Goal: Task Accomplishment & Management: Manage account settings

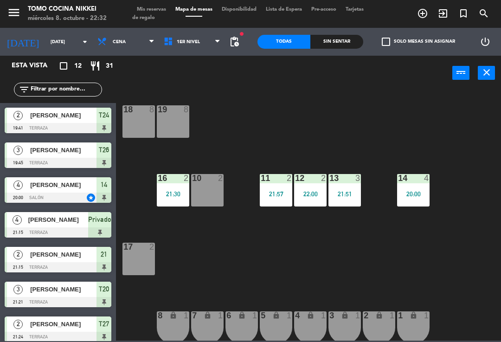
click at [220, 324] on div "7 lock 1" at bounding box center [207, 327] width 32 height 32
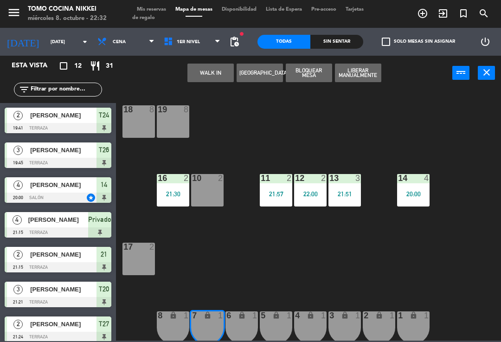
click at [44, 321] on span "[PERSON_NAME]" at bounding box center [63, 324] width 66 height 10
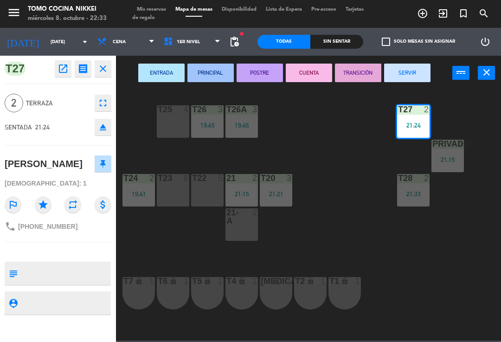
click at [57, 297] on textarea at bounding box center [65, 303] width 89 height 12
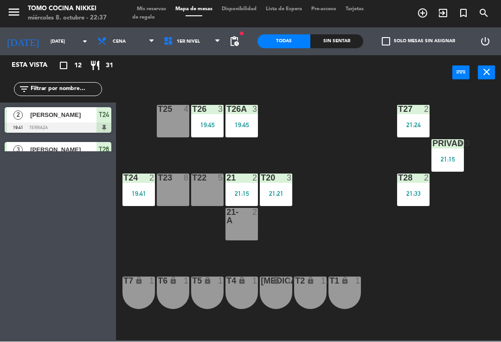
click at [323, 133] on div "T27 2 21:24 T25 4 T26A 3 19:45 T26 3 19:45 Privado 4 21:15 T24 2 19:41 T23 8 T2…" at bounding box center [311, 215] width 380 height 252
click at [211, 45] on span "1er Nivel" at bounding box center [192, 42] width 66 height 20
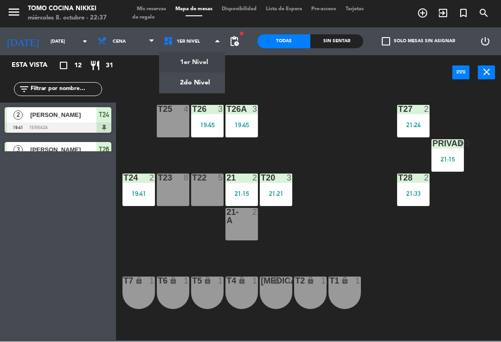
click at [211, 64] on ng-component "menu Tomo Cocina Nikkei [DATE] 8. octubre - 22:37 Mis reservas Mapa de mesas Di…" at bounding box center [250, 170] width 501 height 341
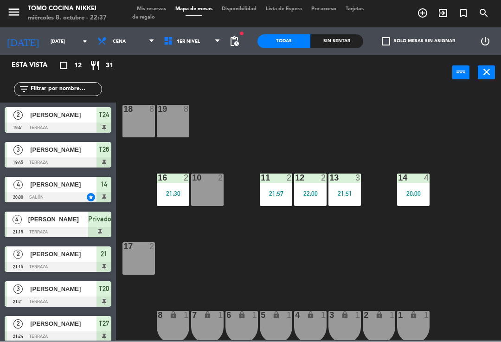
click at [336, 191] on div "21:51" at bounding box center [345, 194] width 32 height 6
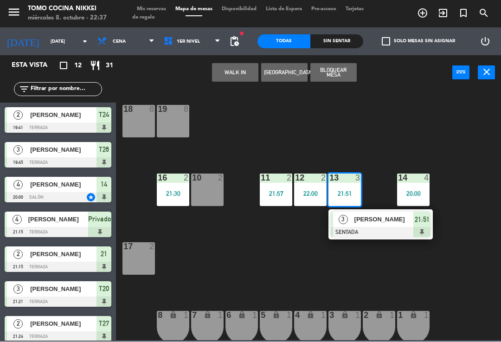
click at [360, 224] on span "[PERSON_NAME]" at bounding box center [384, 220] width 59 height 10
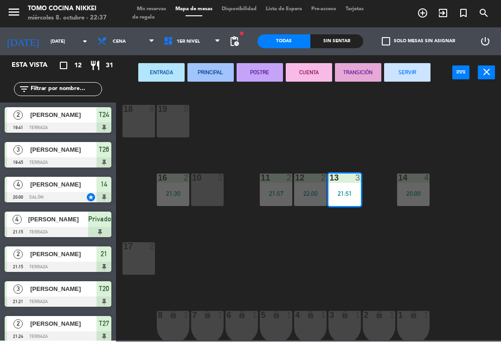
click at [409, 74] on button "SERVIR" at bounding box center [407, 73] width 46 height 19
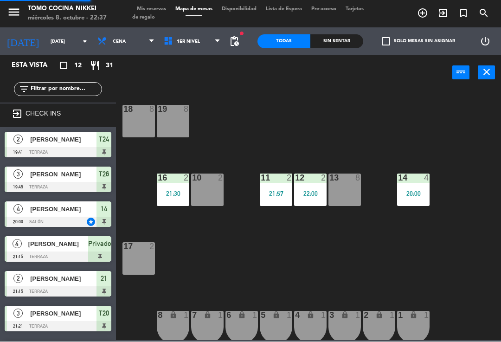
scroll to position [54, 0]
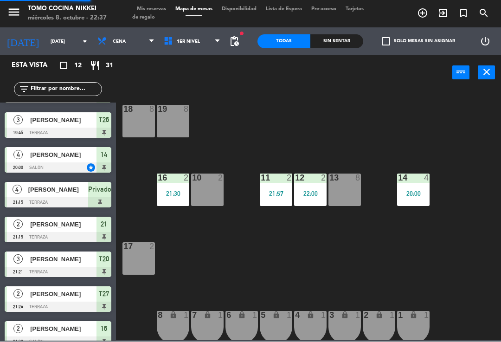
click at [411, 110] on div "18 8 19 8 16 2 21:30 10 2 11 2 21:57 12 2 22:00 13 8 14 4 20:00 17 2 7 lock 1 8…" at bounding box center [311, 215] width 380 height 252
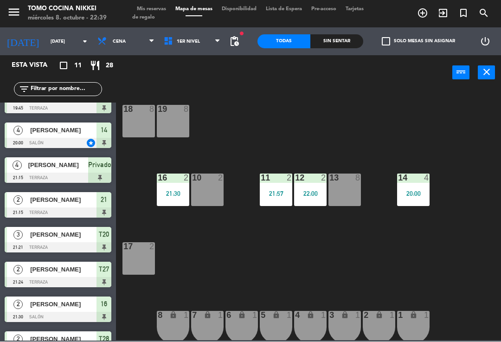
click at [192, 50] on span "1er Nivel" at bounding box center [192, 42] width 66 height 20
click at [182, 92] on ng-component "menu Tomo Cocina Nikkei [DATE] 8. octubre - 22:39 Mis reservas Mapa de mesas Di…" at bounding box center [250, 170] width 501 height 341
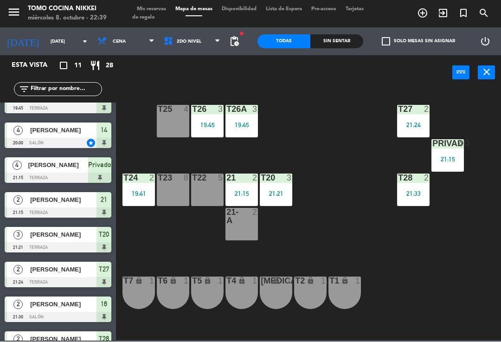
click at [283, 191] on div "21:21" at bounding box center [276, 194] width 32 height 6
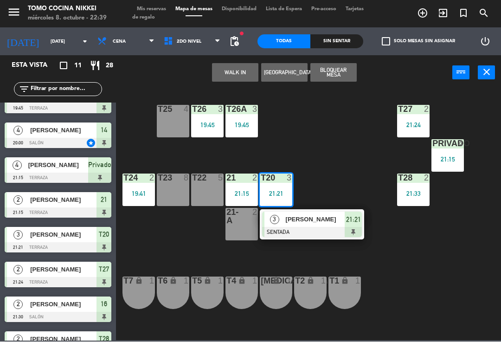
click at [294, 230] on div at bounding box center [312, 232] width 100 height 10
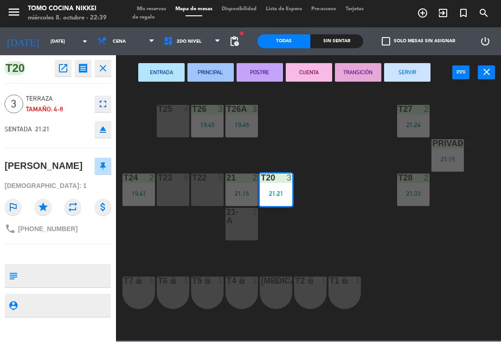
click at [423, 77] on button "SERVIR" at bounding box center [407, 73] width 46 height 19
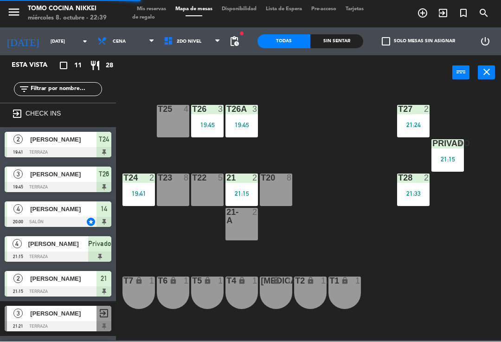
click at [374, 133] on div "T27 2 21:24 T25 4 T26A 3 19:45 T26 3 19:45 Privado 4 21:15 T24 2 19:41 T23 8 T2…" at bounding box center [311, 215] width 380 height 252
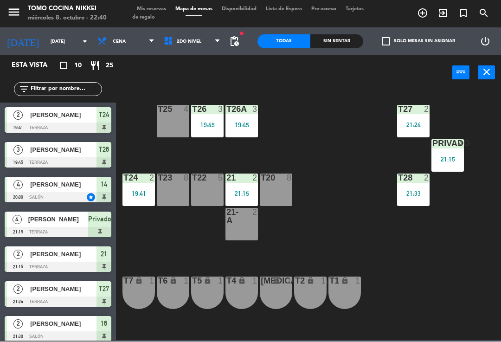
click at [418, 124] on div "21:24" at bounding box center [413, 125] width 32 height 6
click at [464, 286] on div "T27 2 21:24 T25 4 T26A 3 19:45 T26 3 19:45 Privado 4 21:15 T24 2 19:41 T23 8 T2…" at bounding box center [311, 215] width 380 height 252
click at [208, 33] on span "2do Nivel" at bounding box center [192, 42] width 66 height 20
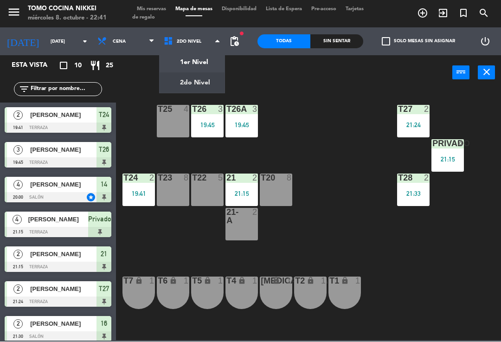
click at [298, 96] on div "T27 2 21:24 T25 4 T26A 3 19:45 T26 3 19:45 Privado 4 21:15 T24 2 19:41 T23 8 T2…" at bounding box center [311, 215] width 380 height 252
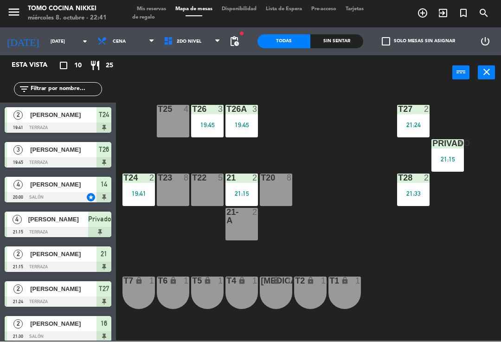
click at [280, 43] on div "Todas" at bounding box center [284, 42] width 53 height 14
click at [345, 37] on div "Sin sentar" at bounding box center [336, 42] width 53 height 14
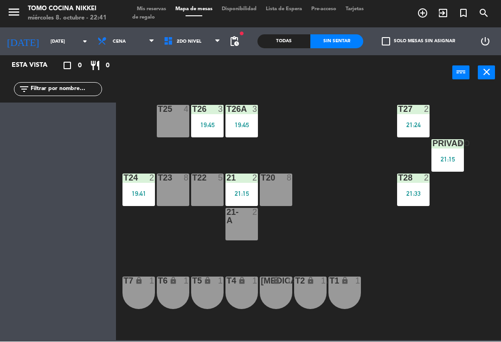
click at [263, 122] on div "T27 2 21:24 T25 4 T26A 3 19:45 T26 3 19:45 Privado 4 21:15 T24 2 19:41 T23 8 T2…" at bounding box center [311, 215] width 380 height 252
click at [337, 143] on div "T27 2 21:24 T25 4 T26A 3 19:45 T26 3 19:45 Privado 4 21:15 T24 2 19:41 T23 8 T2…" at bounding box center [311, 215] width 380 height 252
click at [244, 228] on div "21-A 2" at bounding box center [242, 224] width 32 height 32
click at [304, 122] on div "T27 2 21:24 T25 4 T26A 3 19:45 T26 3 19:45 Privado 4 21:15 T24 2 19:41 T23 8 T2…" at bounding box center [311, 215] width 380 height 252
click at [190, 37] on span "2do Nivel" at bounding box center [192, 42] width 66 height 20
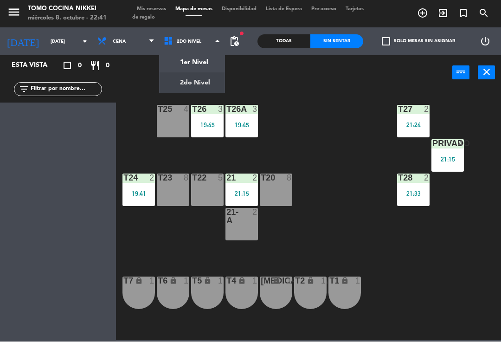
click at [204, 54] on div "1er Nivel 2do Nivel 2do Nivel 1er Nivel 2do Nivel" at bounding box center [192, 42] width 66 height 28
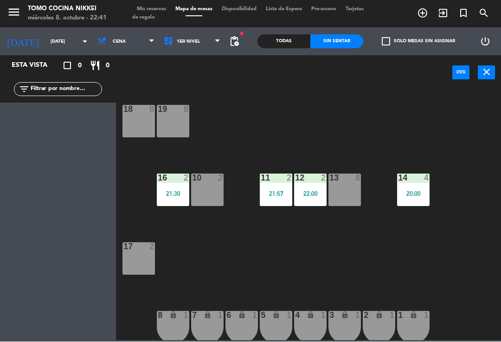
click at [191, 41] on span "1er Nivel" at bounding box center [188, 41] width 23 height 5
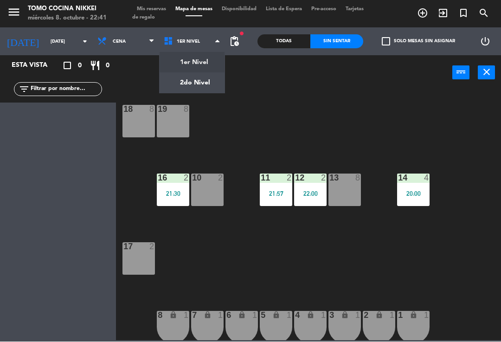
click at [197, 89] on ng-component "menu Tomo Cocina Nikkei [DATE] 8. octubre - 22:41 Mis reservas Mapa de mesas Di…" at bounding box center [250, 170] width 501 height 341
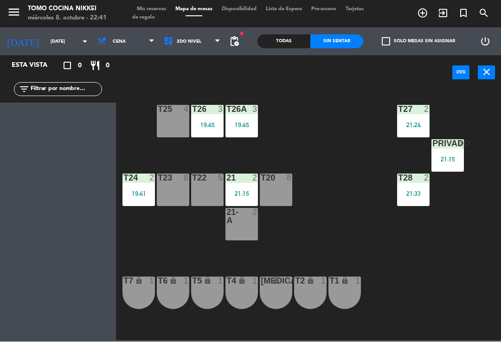
click at [240, 227] on div "21-A 2" at bounding box center [242, 224] width 32 height 32
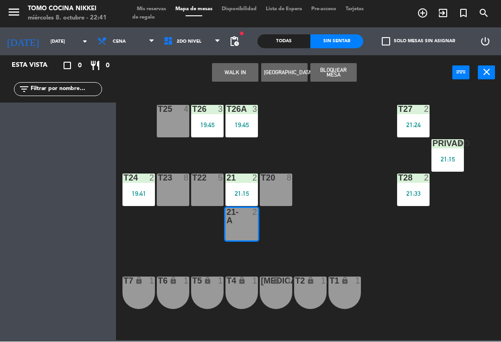
click at [241, 65] on button "WALK IN" at bounding box center [235, 73] width 46 height 19
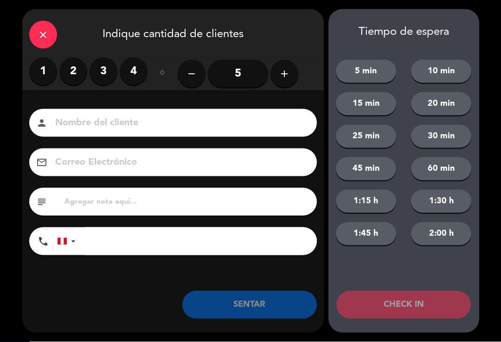
click at [76, 69] on label "2" at bounding box center [73, 72] width 28 height 28
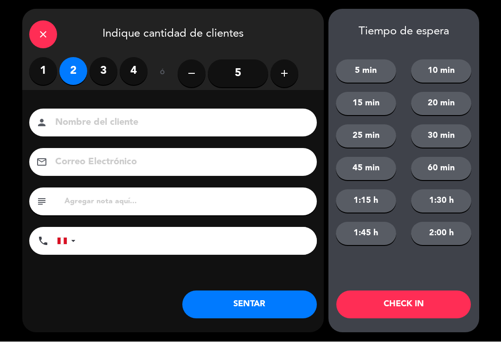
click at [87, 124] on input at bounding box center [179, 123] width 251 height 16
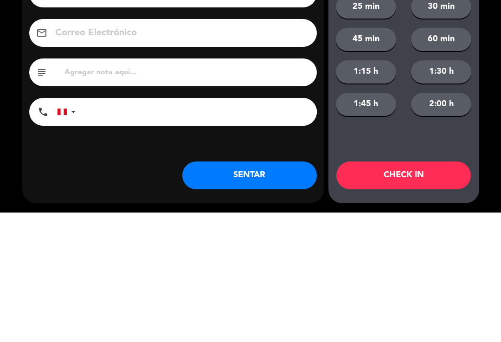
type input "[PERSON_NAME]"
click at [212, 227] on input "tel" at bounding box center [201, 241] width 232 height 28
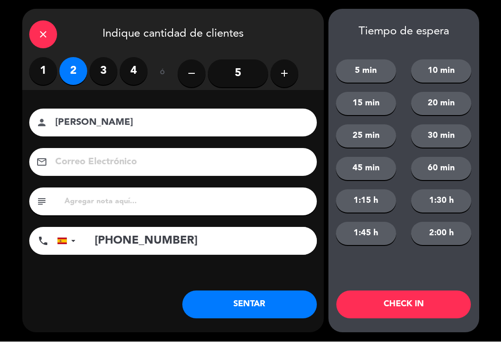
type input "[PHONE_NUMBER]"
click at [457, 312] on button "CHECK IN" at bounding box center [403, 305] width 135 height 28
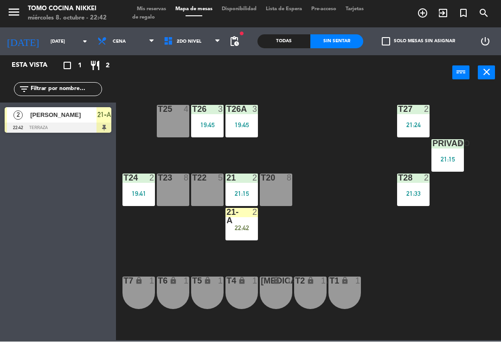
click at [208, 42] on span "2do Nivel" at bounding box center [192, 42] width 66 height 20
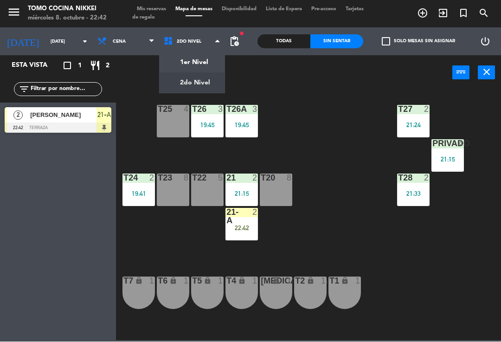
click at [205, 61] on ng-component "menu Tomo Cocina Nikkei [DATE] 8. octubre - 22:42 Mis reservas Mapa de mesas Di…" at bounding box center [250, 170] width 501 height 341
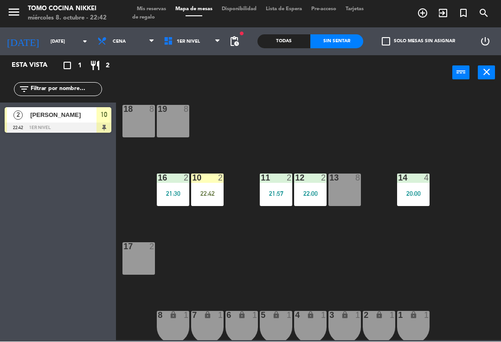
click at [253, 252] on div "18 8 19 8 16 2 21:30 10 2 22:42 11 2 21:57 12 2 22:00 13 8 14 4 20:00 17 2 7 lo…" at bounding box center [311, 215] width 380 height 252
click at [221, 188] on div "10 2 22:42" at bounding box center [207, 190] width 32 height 32
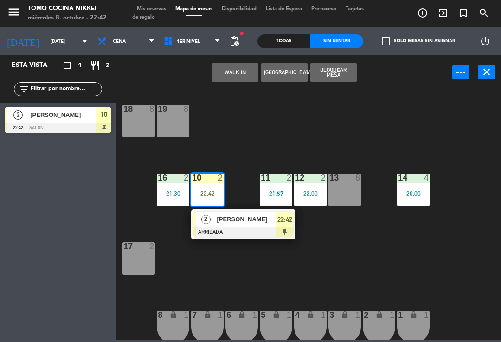
click at [258, 228] on div at bounding box center [244, 232] width 100 height 10
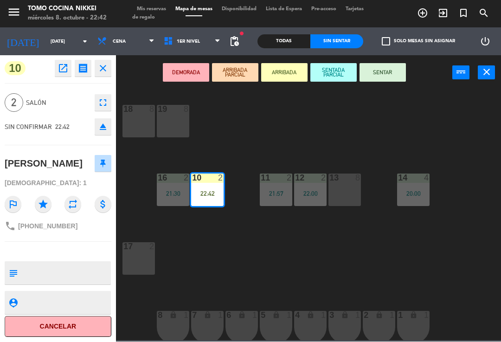
click at [392, 79] on button "SENTAR" at bounding box center [383, 73] width 46 height 19
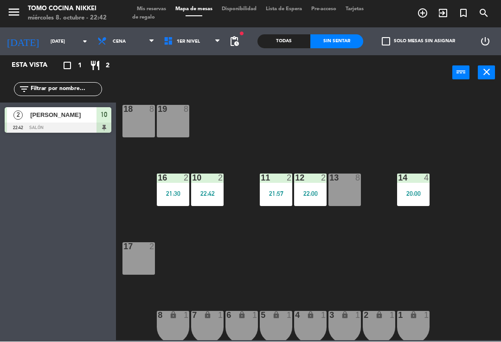
click at [383, 266] on div "18 8 19 8 16 2 21:30 10 2 22:42 11 2 21:57 12 2 22:00 13 8 14 4 20:00 17 2 7 lo…" at bounding box center [311, 215] width 380 height 252
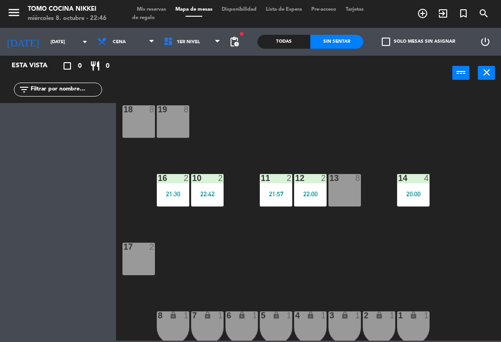
click at [164, 8] on span "Mis reservas" at bounding box center [151, 9] width 39 height 5
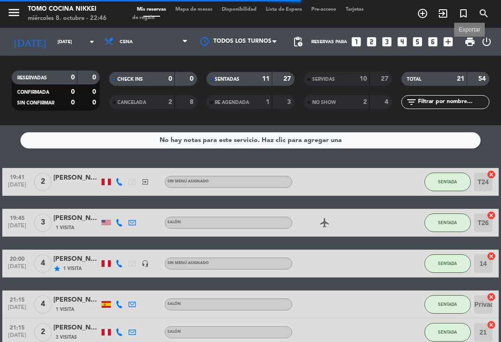
click at [470, 40] on span "print" at bounding box center [470, 41] width 11 height 11
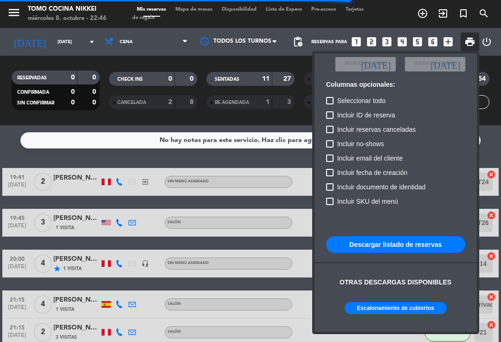
scroll to position [55, 0]
click at [413, 308] on button "Escalonamiento de cubiertos" at bounding box center [396, 309] width 102 height 12
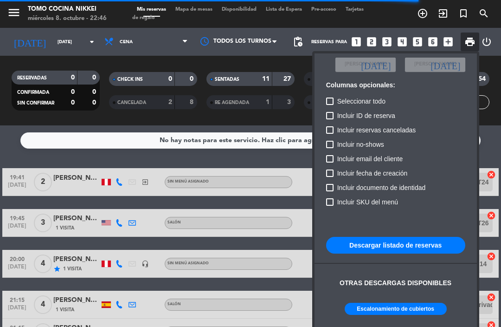
click at [88, 36] on div at bounding box center [250, 163] width 501 height 327
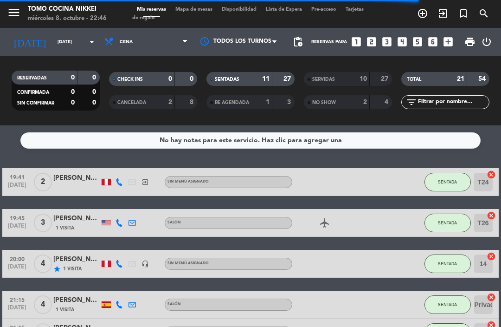
click at [84, 45] on input "[DATE]" at bounding box center [85, 42] width 64 height 14
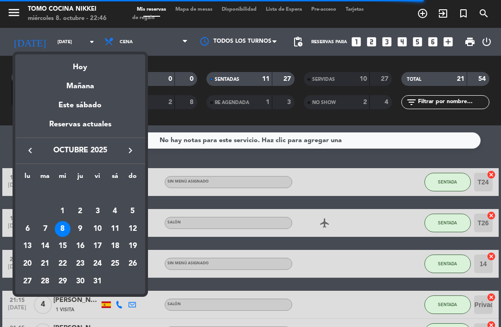
click at [96, 69] on div "Hoy" at bounding box center [80, 63] width 130 height 19
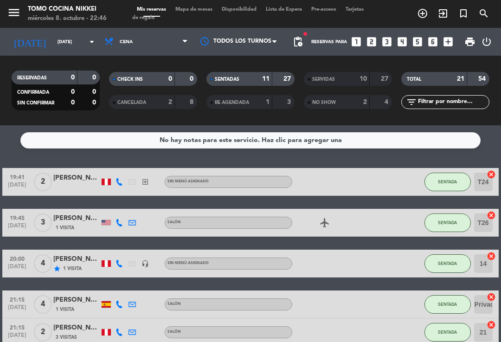
click at [359, 76] on div "10" at bounding box center [358, 79] width 19 height 11
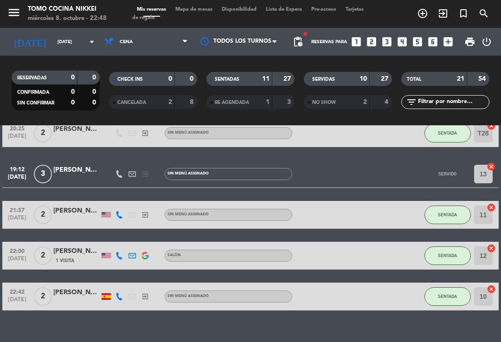
scroll to position [637, 0]
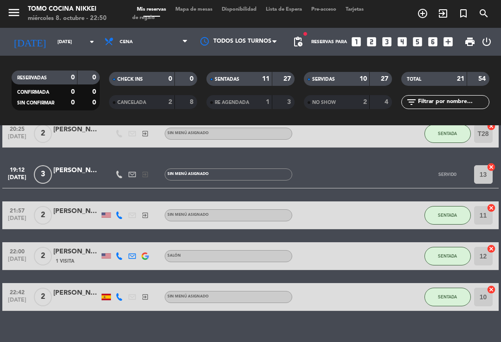
click at [84, 45] on input "[DATE]" at bounding box center [85, 42] width 64 height 14
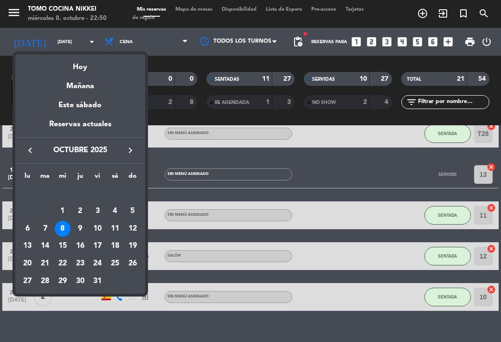
click at [79, 88] on div "Mañana" at bounding box center [80, 82] width 130 height 19
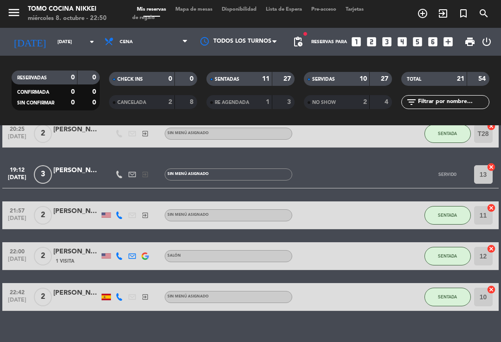
type input "[DEMOGRAPHIC_DATA][DATE]"
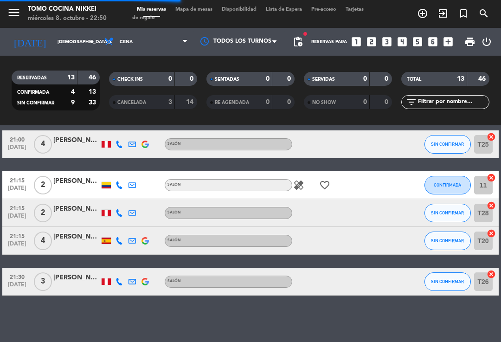
scroll to position [297, 0]
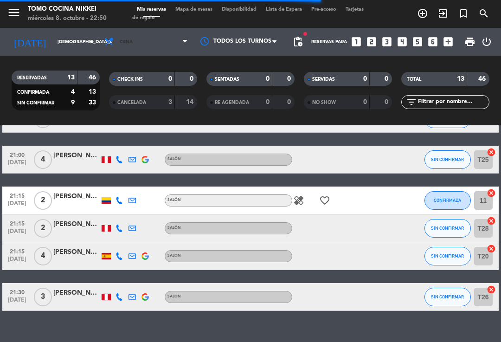
click at [169, 45] on span "Cena" at bounding box center [146, 42] width 93 height 20
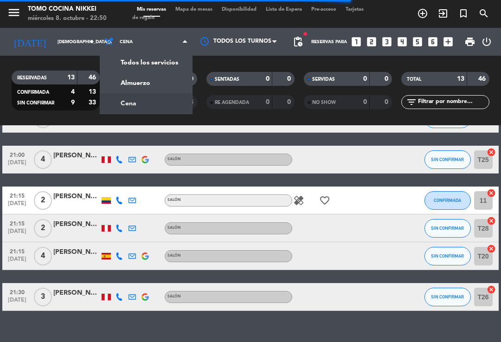
click at [160, 82] on div "menu Tomo Cocina Nikkei [DATE] 8. octubre - 22:50 Mis reservas Mapa de mesas Di…" at bounding box center [250, 62] width 501 height 125
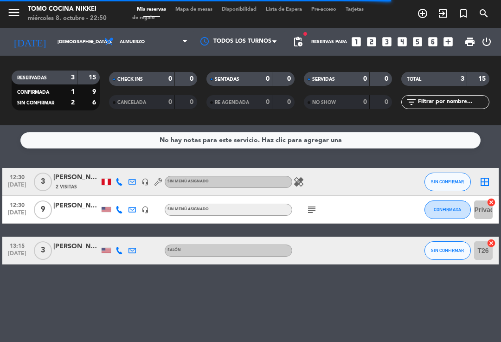
scroll to position [0, 0]
click at [180, 67] on div "CHECK INS 0 0 CANCELADA 0 0" at bounding box center [152, 90] width 97 height 51
click at [165, 46] on span "Almuerzo" at bounding box center [146, 42] width 93 height 20
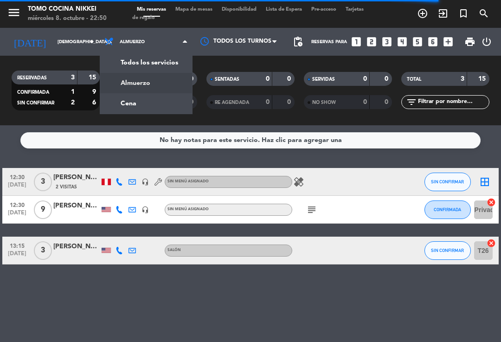
click at [317, 213] on icon "subject" at bounding box center [311, 209] width 11 height 11
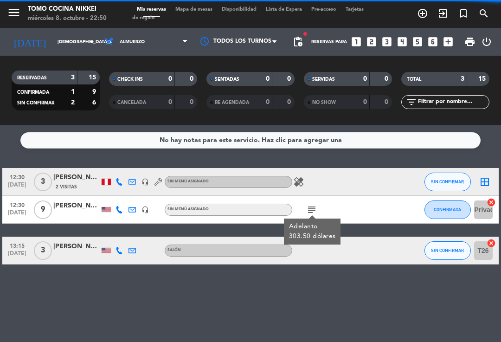
click at [312, 207] on icon "subject" at bounding box center [311, 209] width 11 height 11
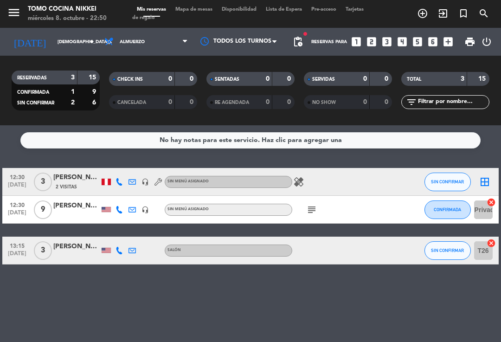
click at [307, 214] on icon "subject" at bounding box center [311, 209] width 11 height 11
click at [175, 45] on span "Almuerzo" at bounding box center [146, 42] width 93 height 20
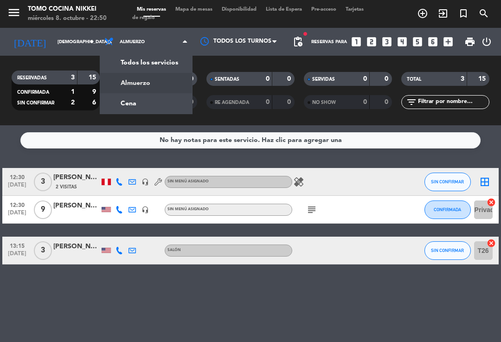
click at [155, 102] on div "menu Tomo Cocina Nikkei [DATE] 8. octubre - 22:50 Mis reservas Mapa de mesas Di…" at bounding box center [250, 62] width 501 height 125
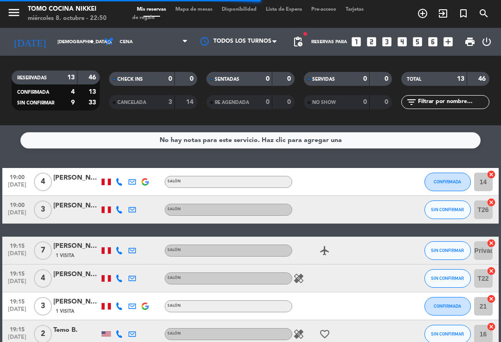
click at [469, 45] on span "print" at bounding box center [470, 41] width 11 height 11
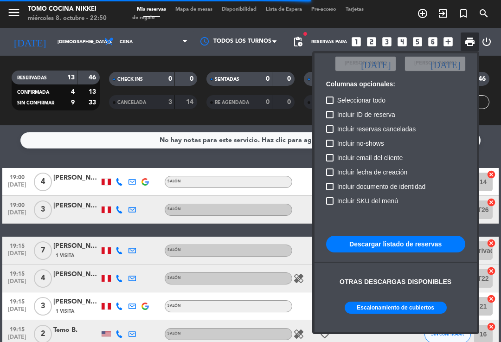
scroll to position [55, 0]
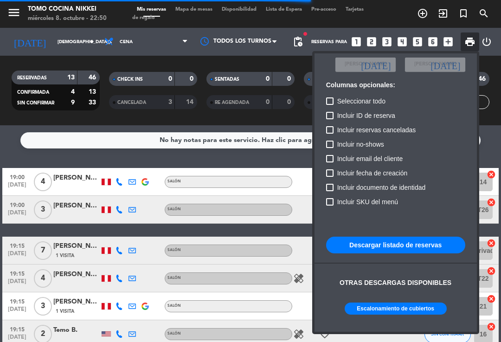
click at [416, 306] on button "Escalonamiento de cubiertos" at bounding box center [396, 309] width 102 height 12
click at [206, 10] on div at bounding box center [250, 171] width 501 height 342
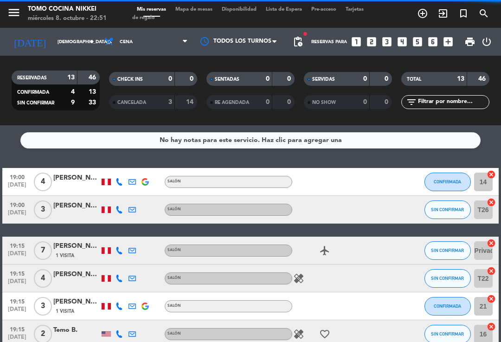
click at [210, 12] on span "Mapa de mesas" at bounding box center [194, 9] width 46 height 5
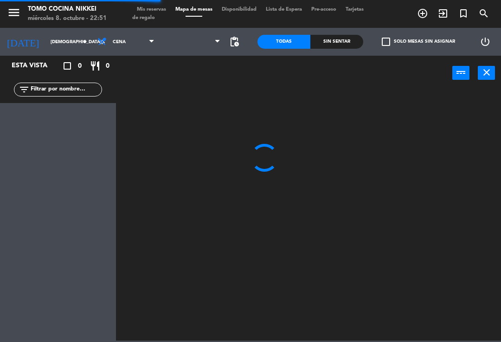
click at [194, 19] on div "Mis reservas Mapa de mesas Disponibilidad Lista de Espera Pre-acceso Tarjetas d…" at bounding box center [250, 14] width 237 height 17
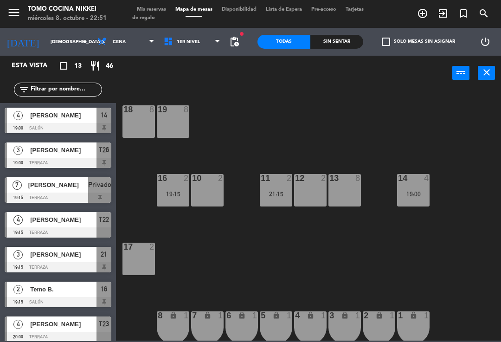
click at [62, 42] on input "[DEMOGRAPHIC_DATA][DATE]" at bounding box center [78, 42] width 64 height 14
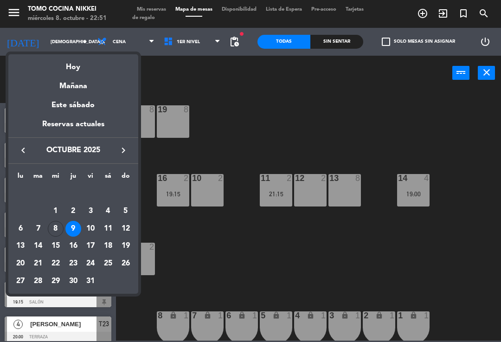
click at [79, 62] on div "Hoy" at bounding box center [73, 63] width 130 height 19
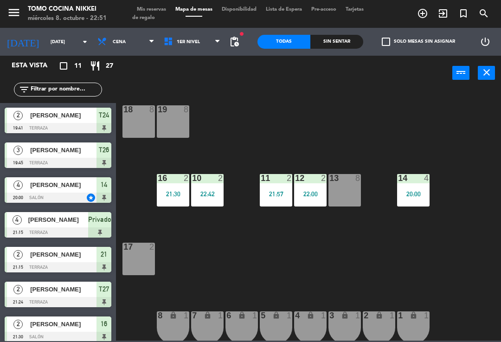
click at [343, 41] on div "Sin sentar" at bounding box center [336, 42] width 53 height 14
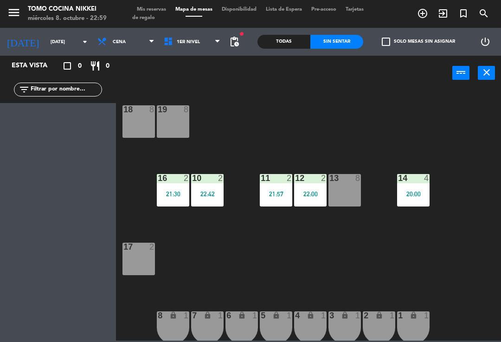
click at [279, 187] on div "11 2 21:57" at bounding box center [276, 190] width 32 height 32
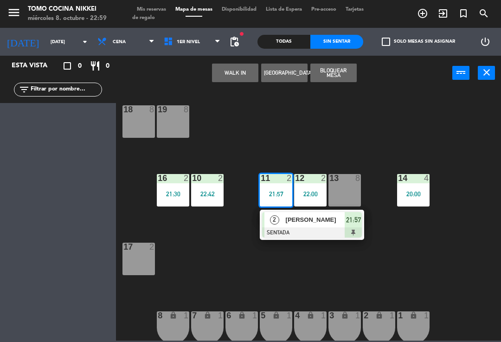
click at [321, 223] on span "[PERSON_NAME]" at bounding box center [315, 220] width 59 height 10
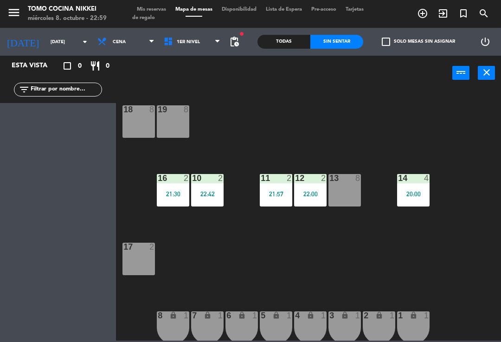
click at [208, 191] on div "22:42" at bounding box center [207, 194] width 32 height 6
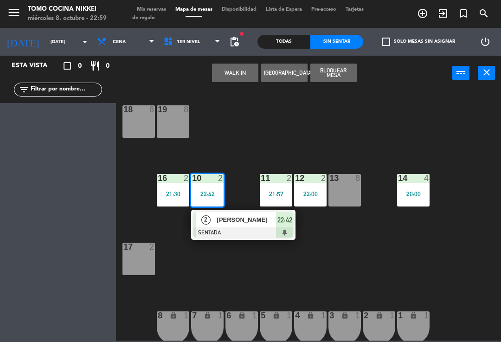
click at [240, 231] on div at bounding box center [244, 232] width 100 height 10
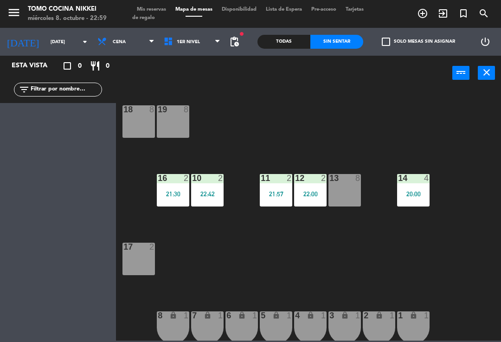
click at [281, 200] on div "11 2 21:57" at bounding box center [276, 190] width 32 height 32
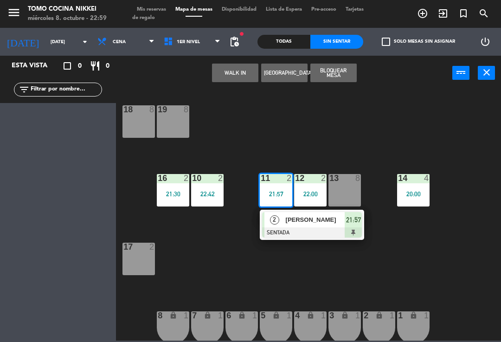
click at [309, 223] on span "[PERSON_NAME]" at bounding box center [315, 220] width 59 height 10
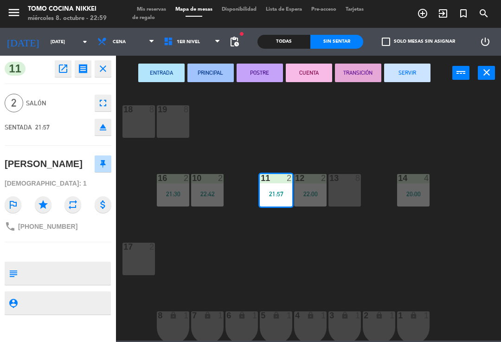
click at [405, 79] on button "SERVIR" at bounding box center [407, 73] width 46 height 19
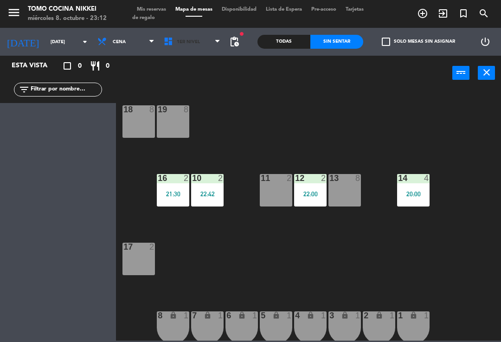
click at [181, 51] on span "1er Nivel" at bounding box center [192, 42] width 66 height 20
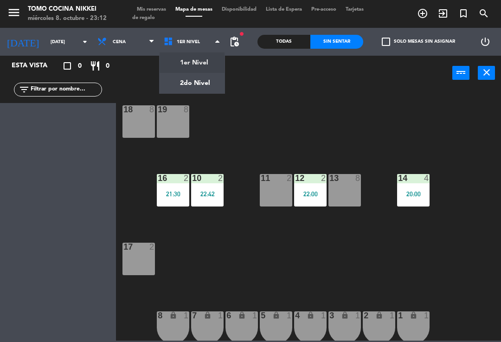
click at [179, 85] on ng-component "menu Tomo Cocina Nikkei [DATE] 8. octubre - 23:12 Mis reservas Mapa de mesas Di…" at bounding box center [250, 170] width 501 height 341
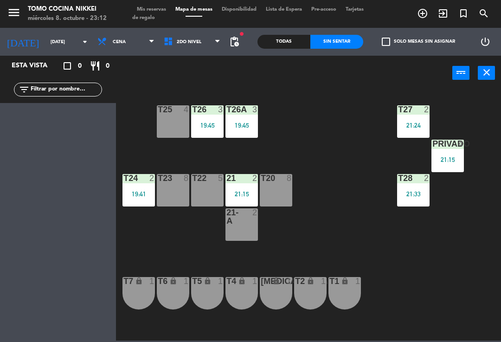
click at [446, 157] on div "21:15" at bounding box center [448, 159] width 32 height 6
click at [462, 207] on div "T27 2 21:24 T25 4 T26A 3 19:45 T26 3 19:45 Privado 4 21:15 T24 2 19:41 T23 8 T2…" at bounding box center [311, 215] width 380 height 252
click at [440, 157] on div "21:15" at bounding box center [448, 159] width 32 height 6
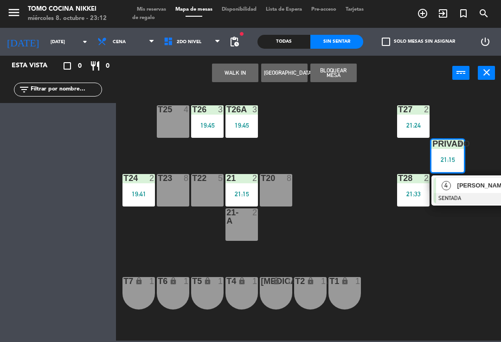
click at [458, 188] on span "[PERSON_NAME]" at bounding box center [487, 186] width 59 height 10
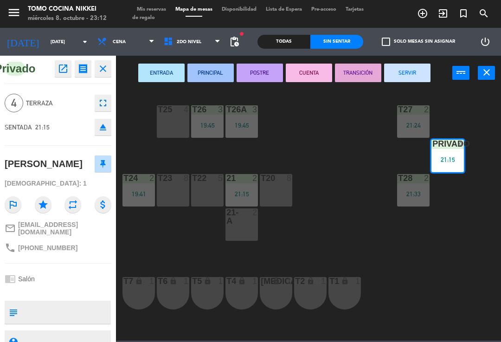
click at [402, 70] on button "SERVIR" at bounding box center [407, 73] width 46 height 19
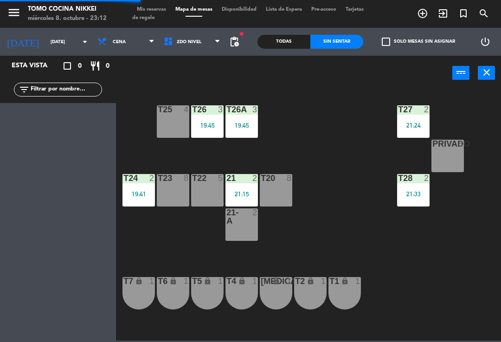
click at [406, 193] on div "21:33" at bounding box center [413, 194] width 32 height 6
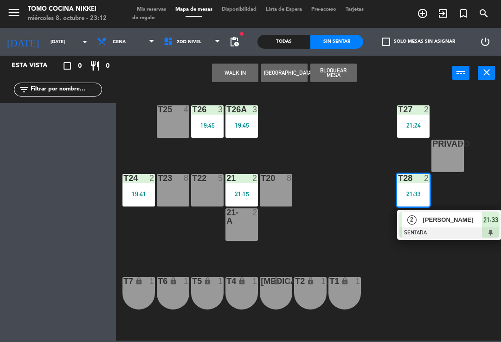
click at [432, 221] on span "[PERSON_NAME]" at bounding box center [452, 220] width 59 height 10
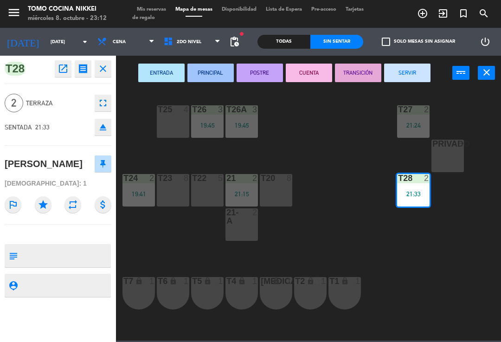
click at [410, 71] on button "SERVIR" at bounding box center [407, 73] width 46 height 19
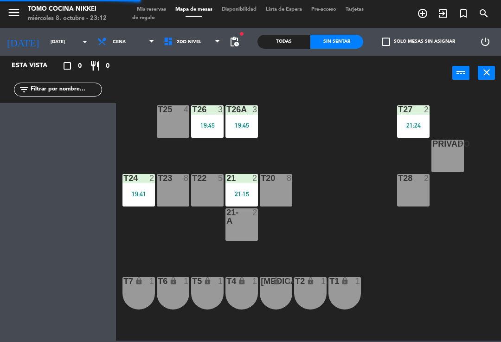
click at [355, 163] on div "T27 2 21:24 T25 4 T26A 3 19:45 T26 3 19:45 Privado 8 T24 2 19:41 T23 8 T22 5 21…" at bounding box center [311, 215] width 380 height 252
click at [238, 118] on div "T26A 3 19:45" at bounding box center [242, 121] width 32 height 32
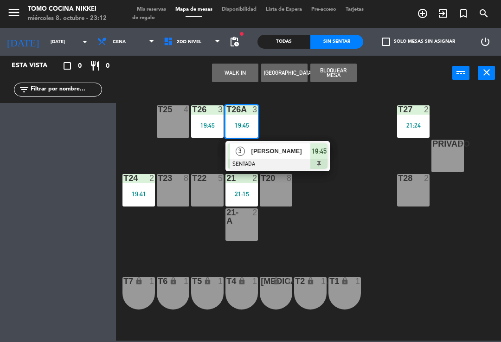
click at [302, 157] on div "[PERSON_NAME]" at bounding box center [281, 150] width 60 height 15
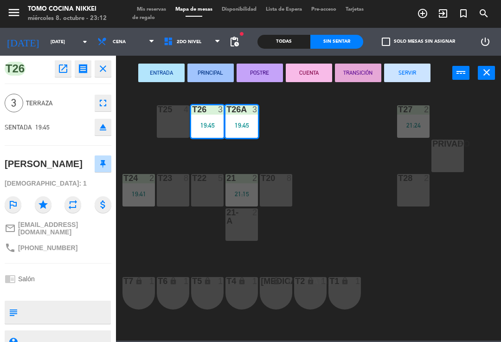
click at [414, 68] on button "SERVIR" at bounding box center [407, 73] width 46 height 19
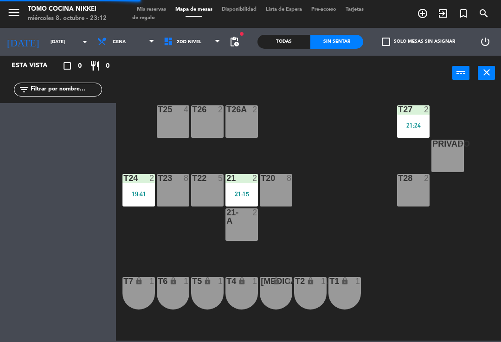
click at [371, 129] on div "T27 2 21:24 T25 4 T26A 2 T26 2 Privado 8 T24 2 19:41 T23 8 T22 5 21 2 21:15 T20…" at bounding box center [311, 215] width 380 height 252
click at [232, 193] on div "21:15" at bounding box center [242, 194] width 32 height 6
click at [336, 147] on div "T27 2 21:24 T25 4 T26A 2 T26 2 Privado 8 T24 2 19:41 T23 8 T22 5 21 2 21:15 T20…" at bounding box center [311, 215] width 380 height 252
click at [120, 188] on main "T27 2 21:24 T25 4 T26A 2 T26 2 Privado 8 T24 2 19:41 T23 8 T22 5 21 2 21:15 T20…" at bounding box center [308, 212] width 385 height 257
click at [153, 187] on div "T24 2 19:41" at bounding box center [139, 190] width 32 height 32
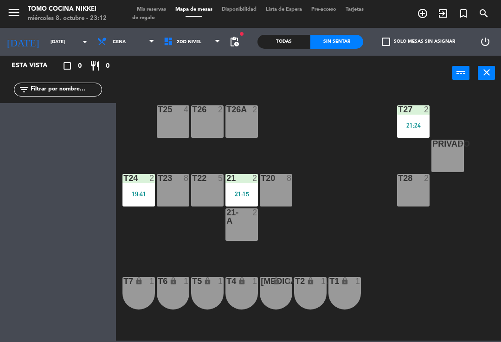
click at [302, 158] on div "T27 2 21:24 T25 4 T26A 2 T26 2 Privado 8 T24 2 19:41 T23 8 T22 5 21 2 21:15 T20…" at bounding box center [311, 215] width 380 height 252
click at [203, 38] on span "2do Nivel" at bounding box center [192, 42] width 66 height 20
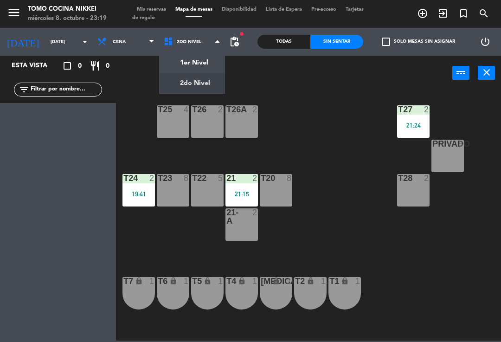
click at [183, 66] on ng-component "menu Tomo Cocina Nikkei [DATE] 8. octubre - 23:19 Mis reservas Mapa de mesas Di…" at bounding box center [250, 170] width 501 height 341
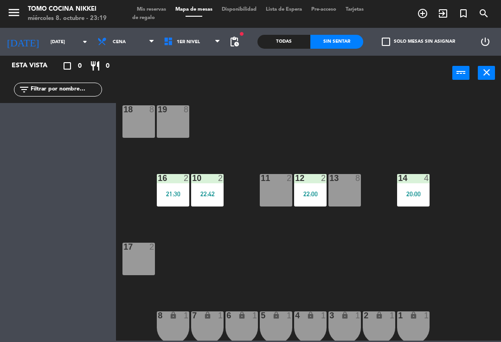
click at [296, 189] on div "12 2 22:00" at bounding box center [310, 190] width 32 height 32
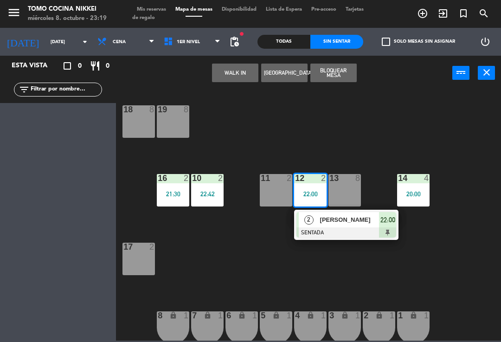
click at [309, 140] on div "18 8 19 8 16 2 21:30 10 2 22:42 11 2 12 2 22:00 2 [PERSON_NAME] SENTADA 22:00 1…" at bounding box center [311, 215] width 380 height 252
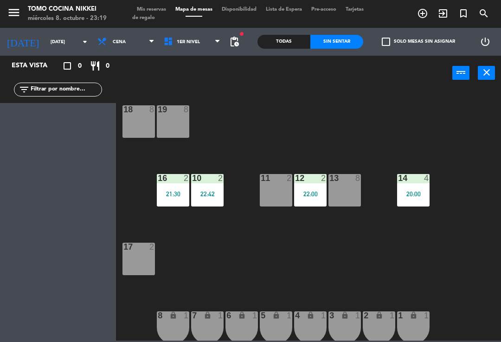
click at [198, 185] on div "10 2 22:42" at bounding box center [207, 190] width 32 height 32
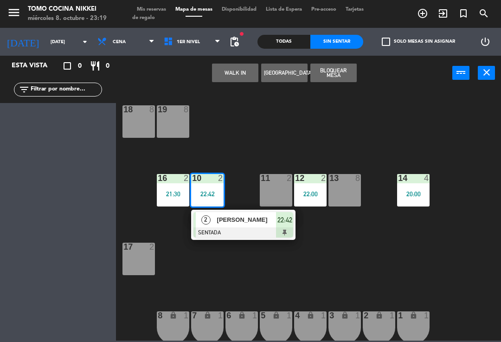
click at [269, 225] on span "[PERSON_NAME]" at bounding box center [246, 220] width 59 height 10
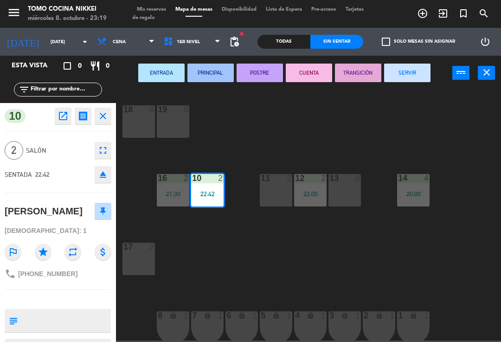
click at [402, 75] on button "SERVIR" at bounding box center [407, 73] width 46 height 19
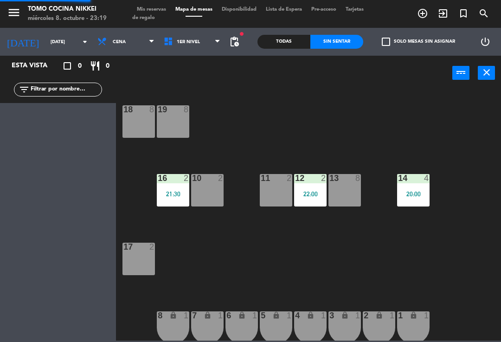
click at [410, 107] on div "18 8 19 8 16 2 21:30 10 2 11 2 12 2 22:00 13 8 14 4 20:00 17 2 7 lock 1 8 lock …" at bounding box center [311, 215] width 380 height 252
click at [99, 37] on span "Cena" at bounding box center [126, 42] width 66 height 20
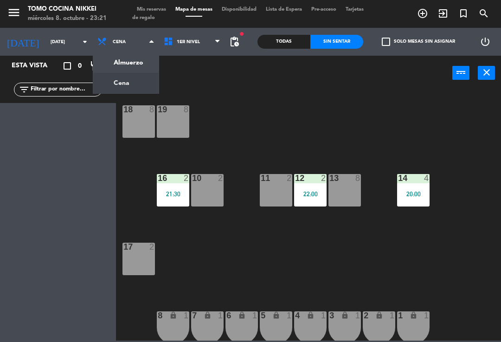
click at [55, 49] on input "[DATE]" at bounding box center [78, 42] width 64 height 14
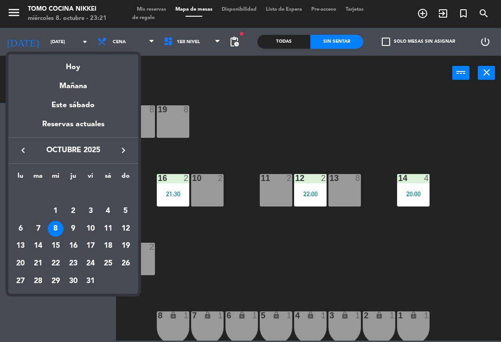
click at [113, 88] on div "Mañana" at bounding box center [73, 82] width 130 height 19
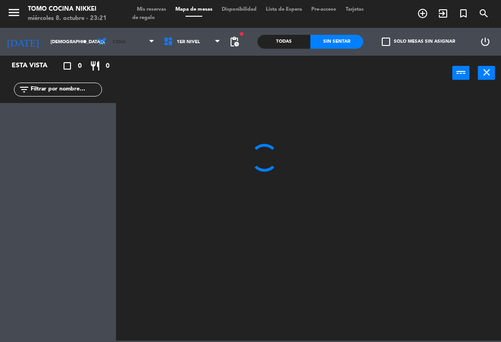
click at [129, 44] on span "Cena" at bounding box center [126, 42] width 66 height 20
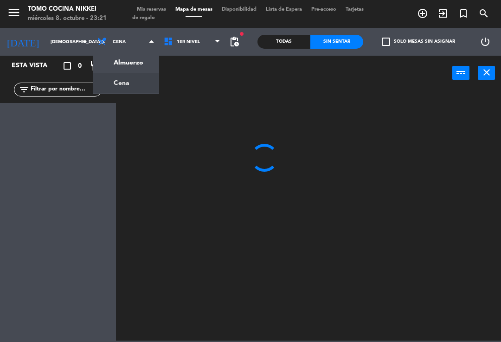
click at [228, 84] on div "power_input close" at bounding box center [284, 73] width 336 height 35
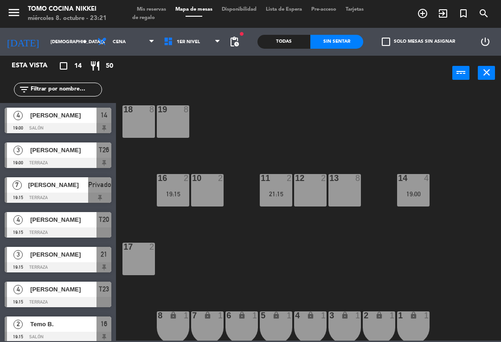
click at [30, 339] on div at bounding box center [58, 337] width 107 height 10
click at [46, 48] on input "[DEMOGRAPHIC_DATA][DATE]" at bounding box center [78, 42] width 64 height 14
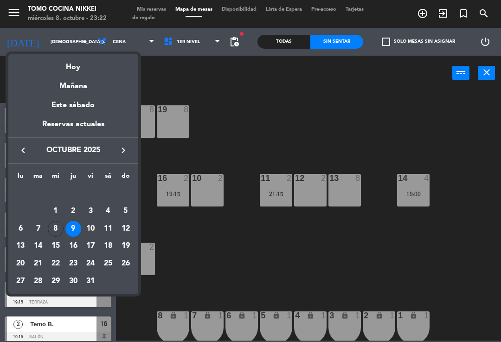
click at [54, 66] on div "Hoy" at bounding box center [73, 63] width 130 height 19
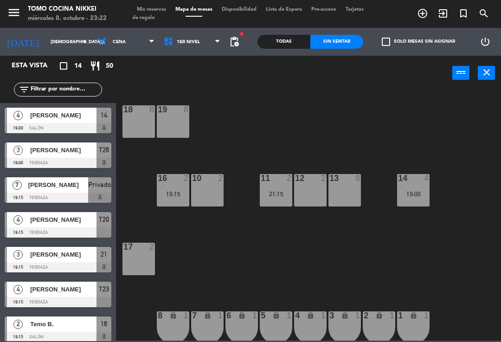
type input "[DATE]"
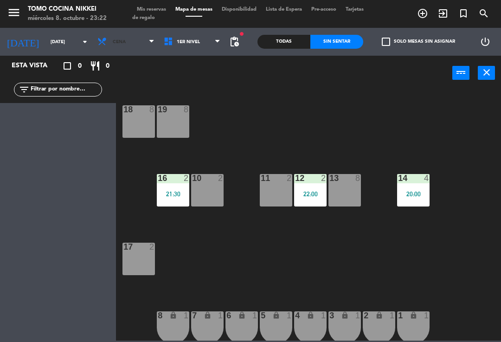
click at [144, 52] on span "Cena" at bounding box center [126, 42] width 66 height 20
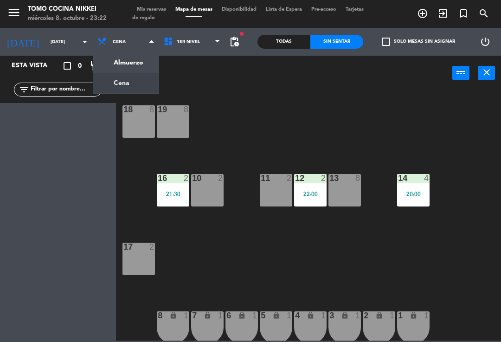
click at [331, 134] on div "18 8 19 8 16 2 21:30 10 2 11 2 12 2 22:00 13 8 14 4 20:00 17 2 7 lock 1 8 lock …" at bounding box center [311, 215] width 380 height 252
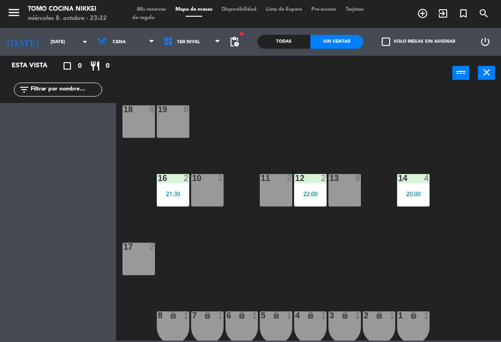
click at [415, 191] on div "20:00" at bounding box center [413, 194] width 32 height 6
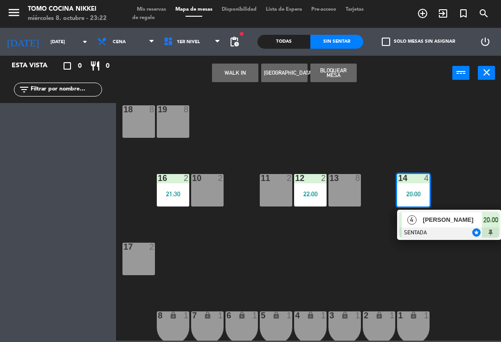
click at [444, 157] on div "18 8 19 8 16 2 21:30 10 2 11 2 12 2 22:00 13 8 14 4 20:00 4 [PERSON_NAME] SENTA…" at bounding box center [311, 215] width 380 height 252
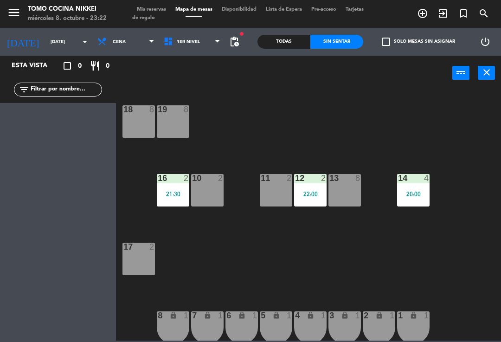
click at [312, 191] on div "22:00" at bounding box center [310, 194] width 32 height 6
